Goal: Ask a question

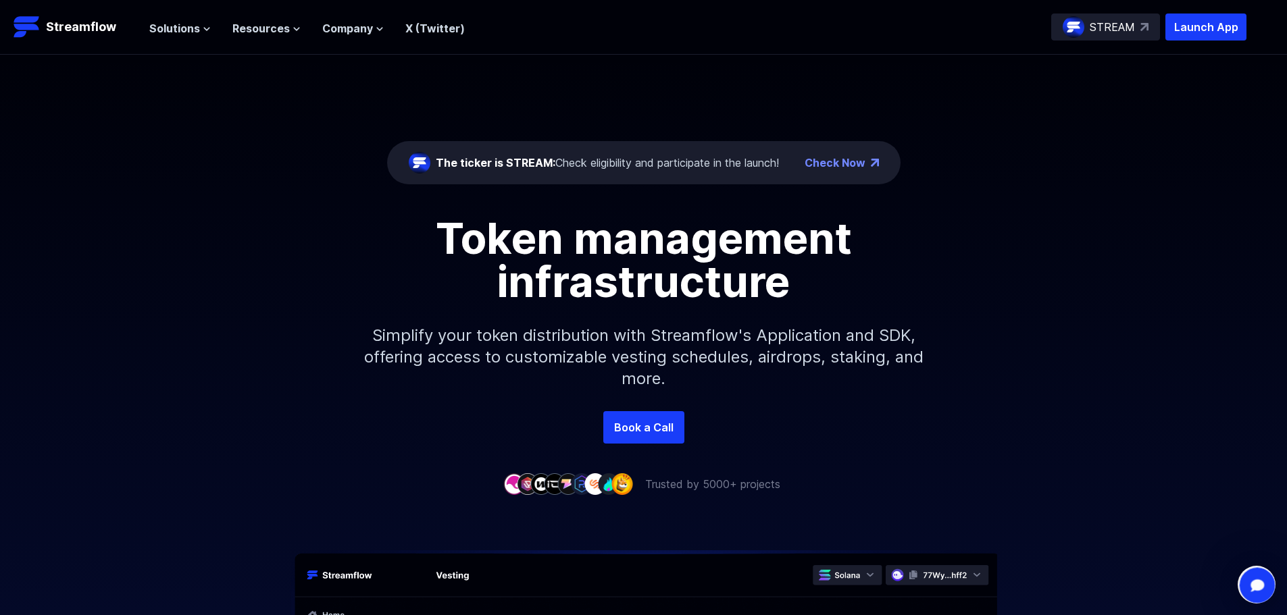
click at [1241, 588] on div "Open Intercom Messenger" at bounding box center [1255, 583] width 45 height 45
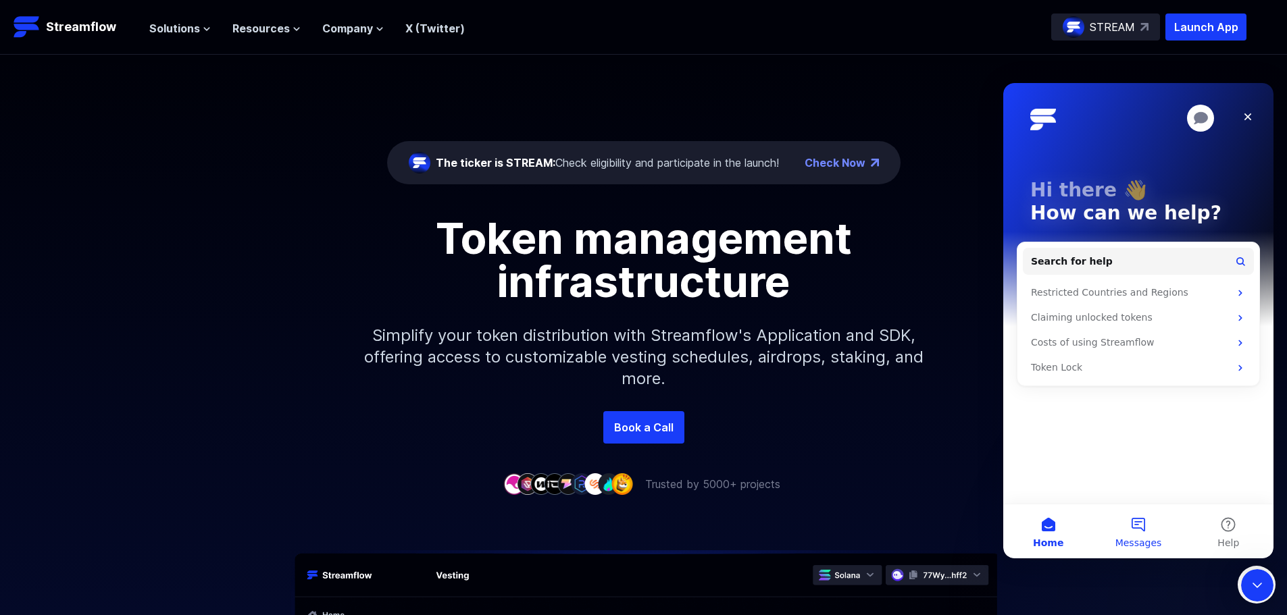
click at [1130, 512] on button "Messages" at bounding box center [1138, 532] width 90 height 54
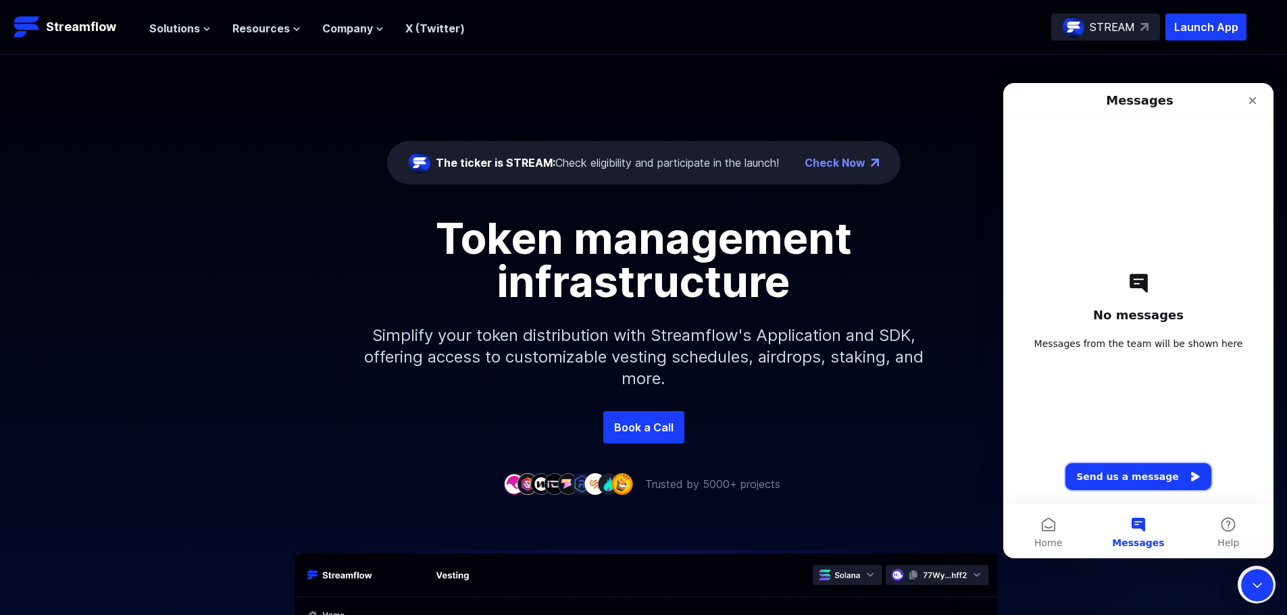
click at [1134, 472] on button "Send us a message" at bounding box center [1138, 476] width 146 height 27
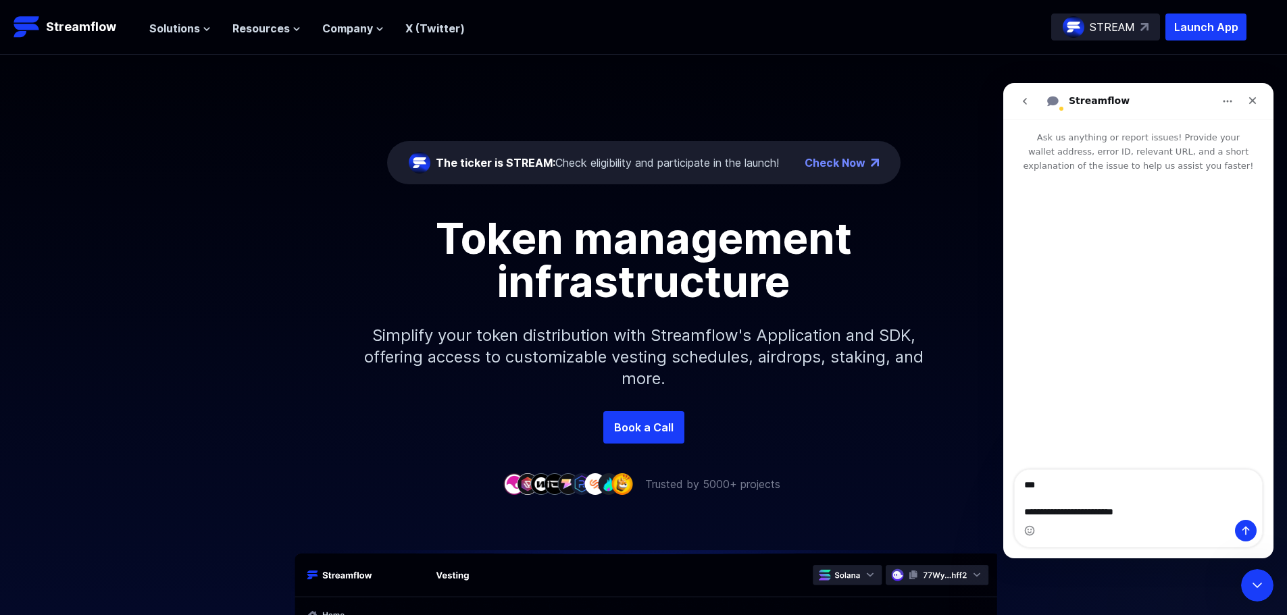
type textarea "**********"
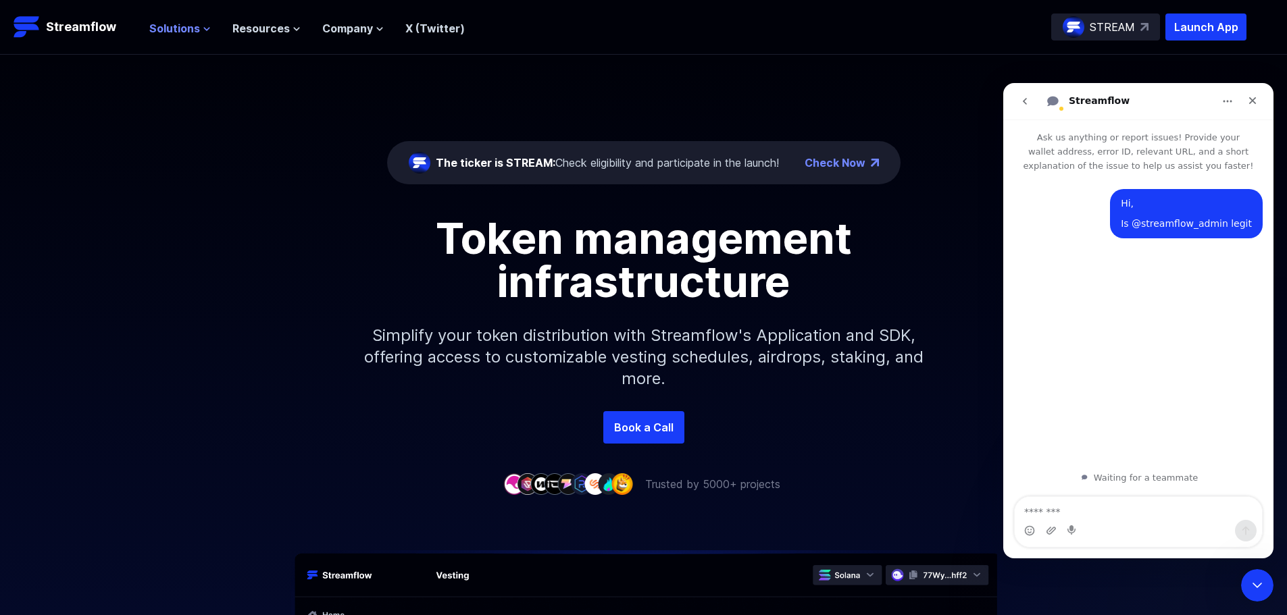
click at [191, 26] on span "Solutions" at bounding box center [174, 28] width 51 height 16
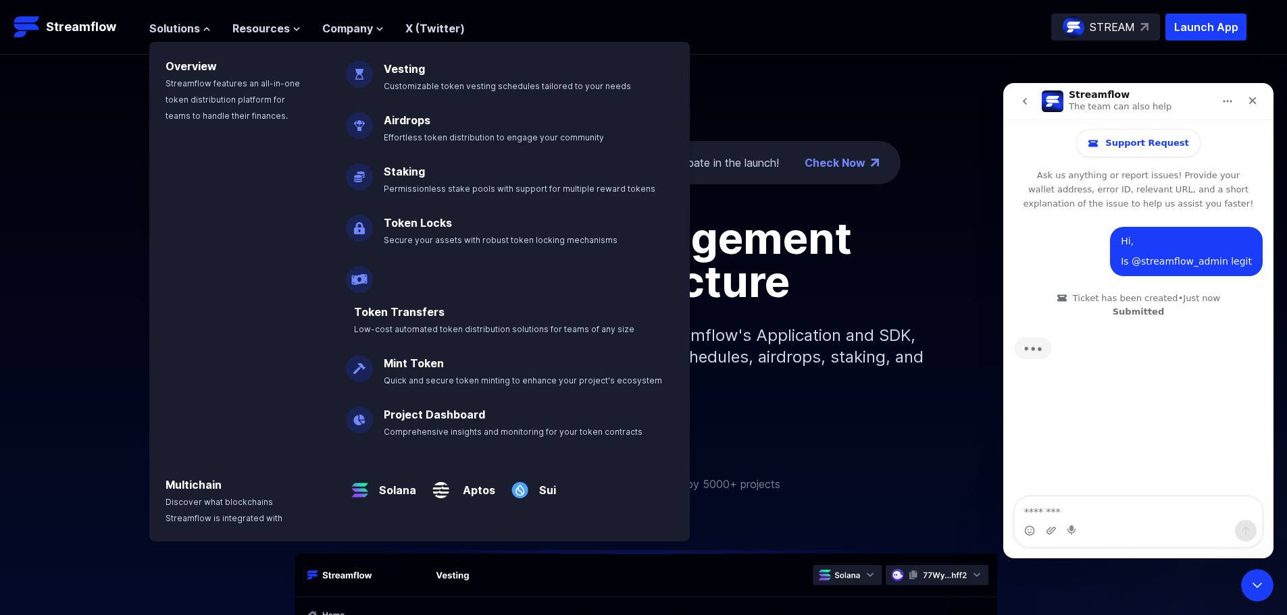
click at [823, 203] on div "The ticker is STREAM: Check eligibility and participate in the launch! Check No…" at bounding box center [643, 233] width 1287 height 357
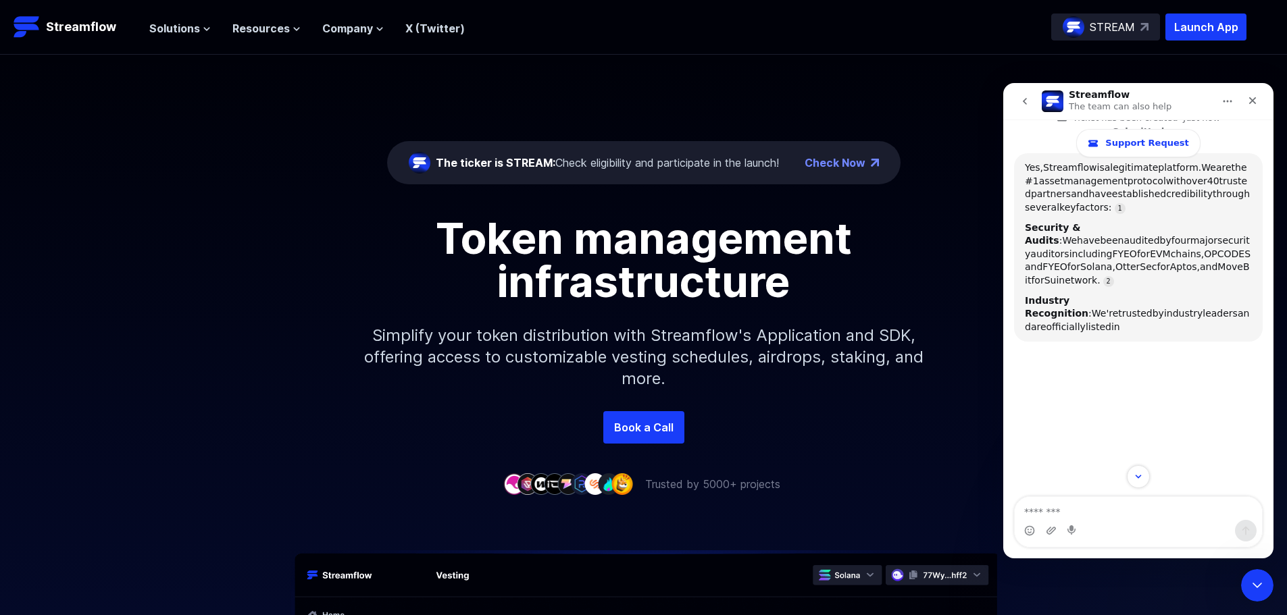
scroll to position [218, 0]
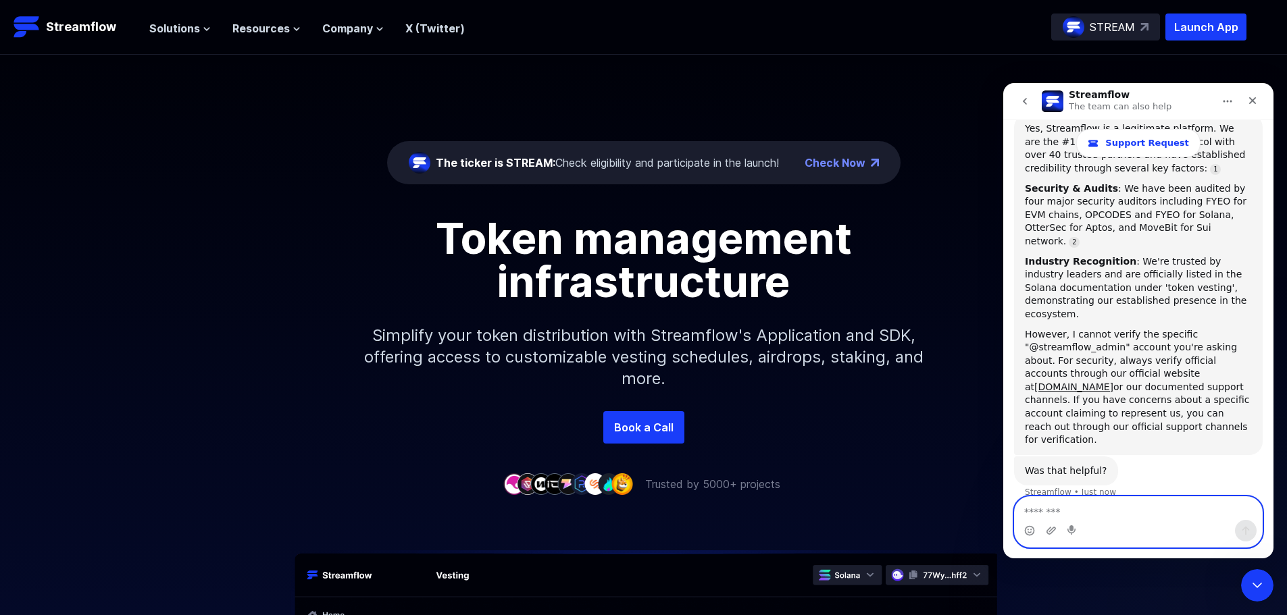
click at [1092, 517] on textarea "Message…" at bounding box center [1138, 508] width 247 height 23
type textarea "**********"
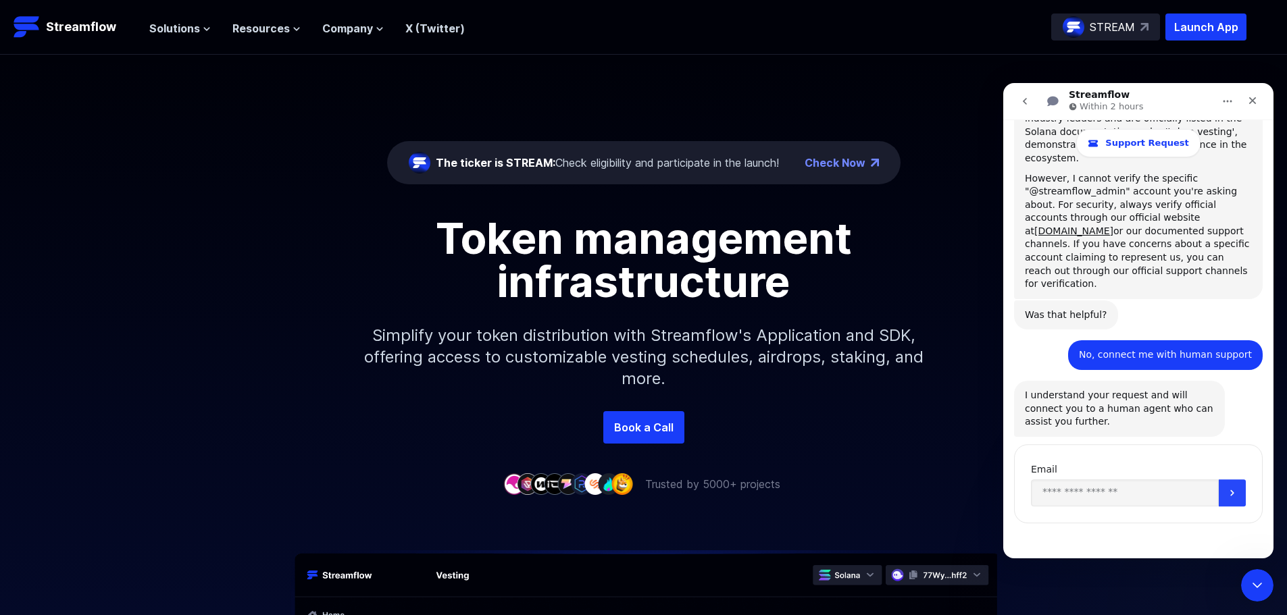
scroll to position [374, 0]
click at [1144, 481] on input "Enter your email" at bounding box center [1125, 494] width 188 height 27
type input "*"
type input "**********"
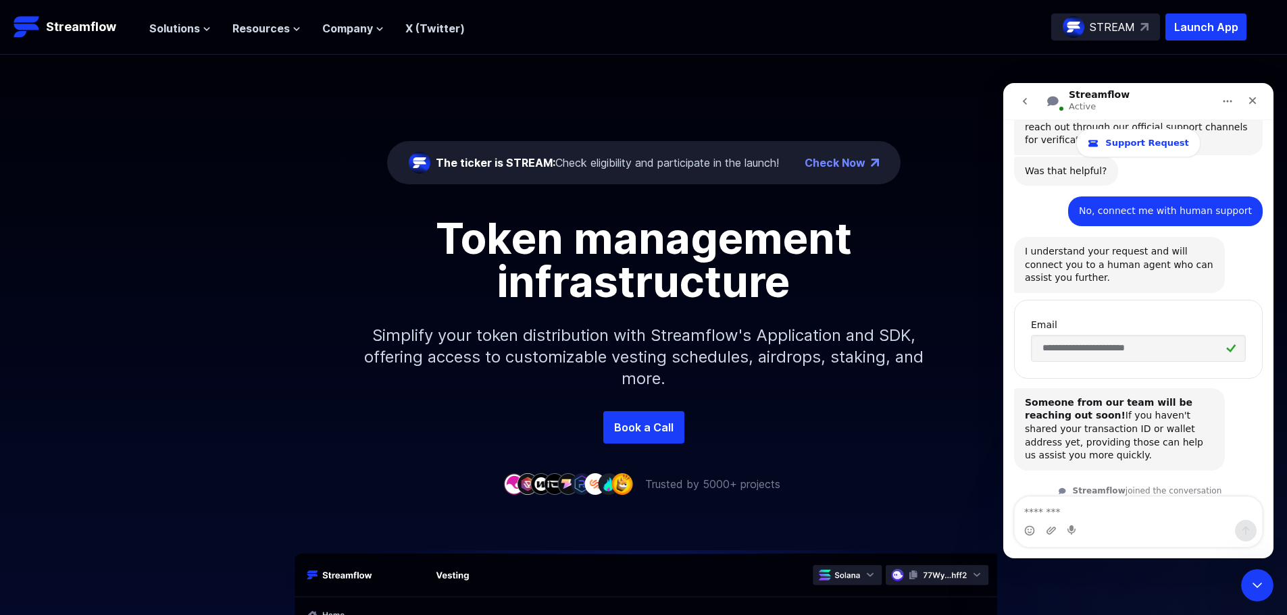
scroll to position [609, 0]
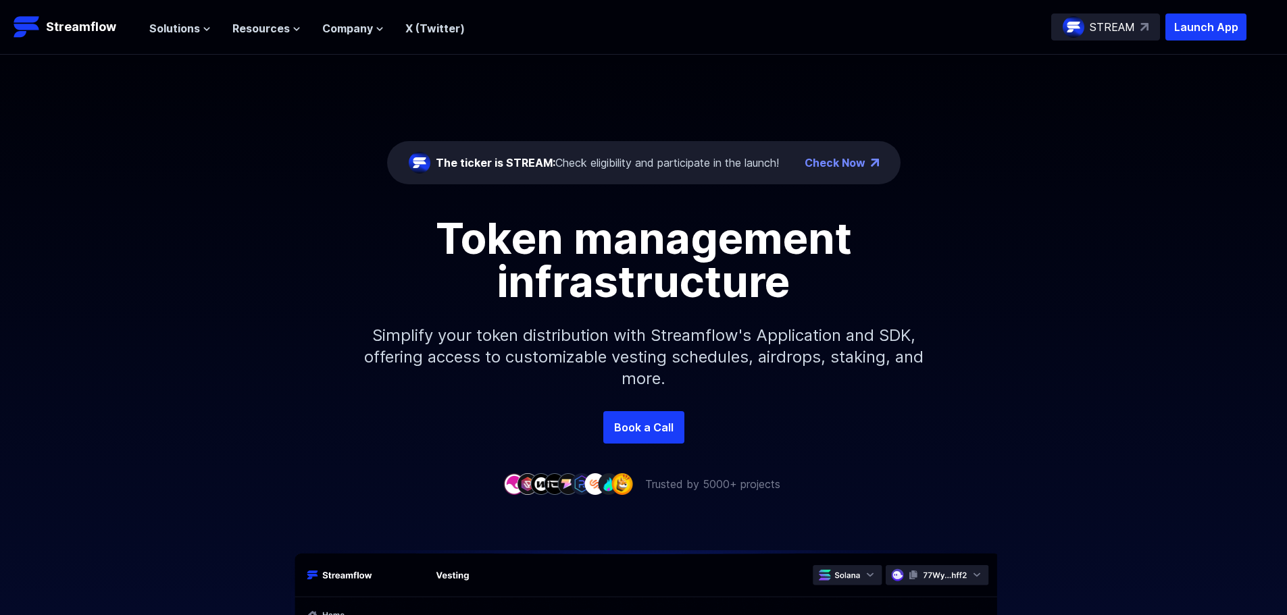
click at [1194, 39] on p "Launch App" at bounding box center [1205, 27] width 81 height 27
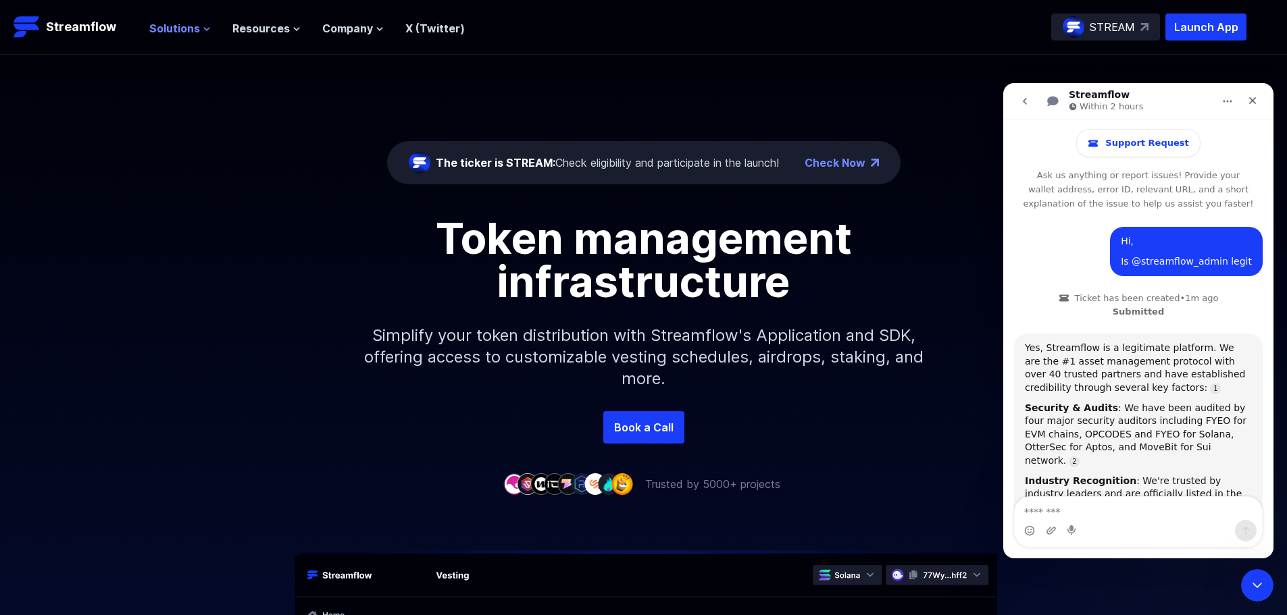
scroll to position [519, 0]
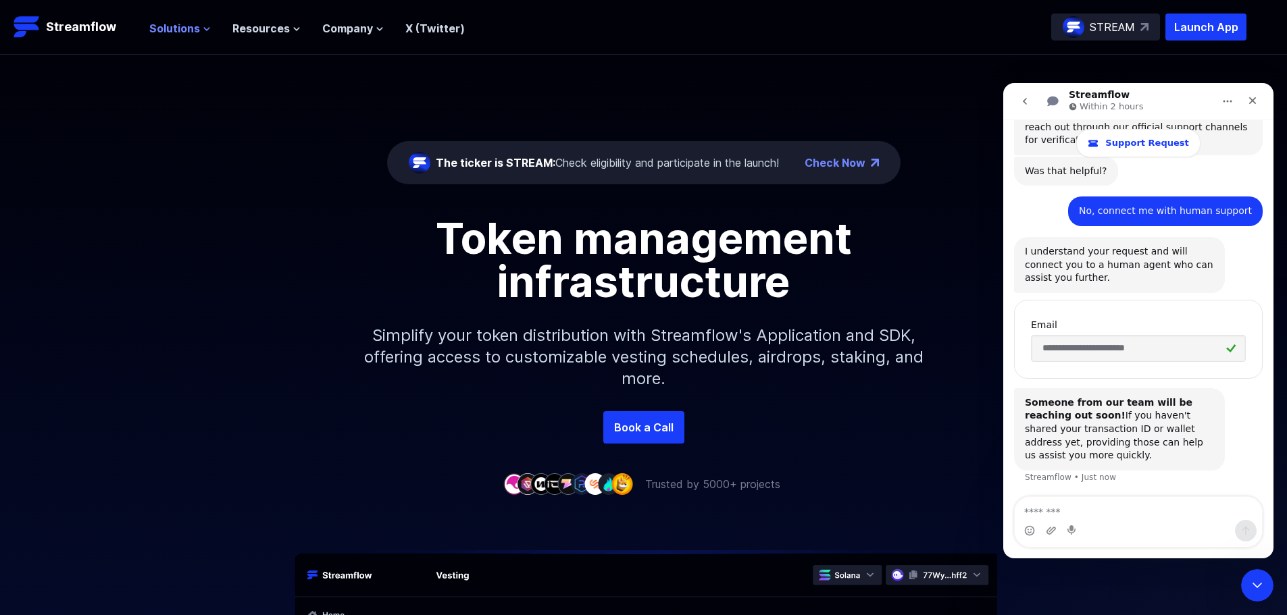
click at [195, 22] on span "Solutions" at bounding box center [174, 28] width 51 height 16
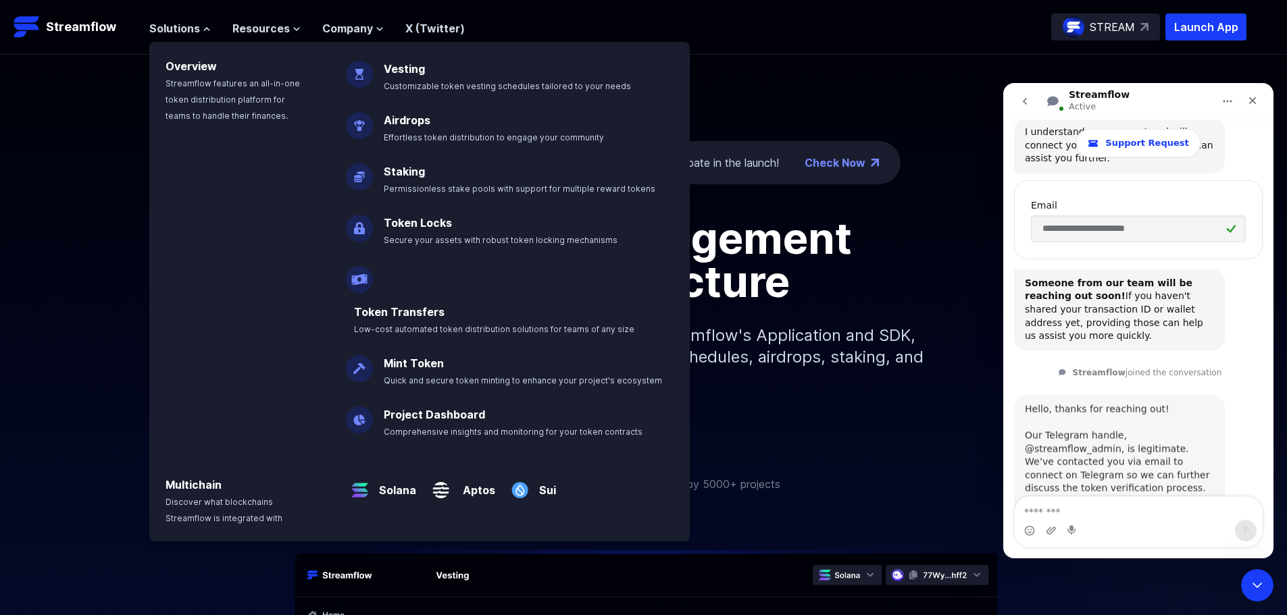
scroll to position [646, 0]
